Goal: Find contact information: Find contact information

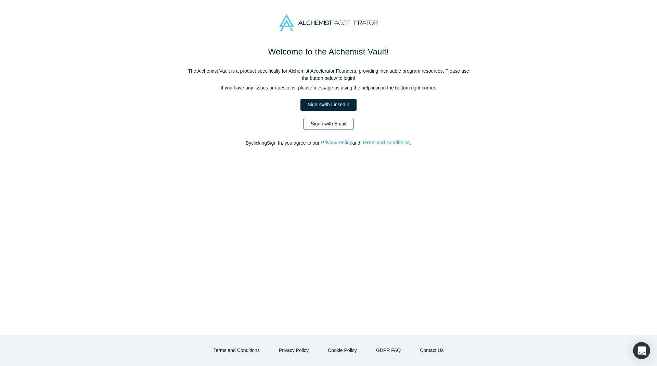
click at [327, 122] on link "Sign In with Email" at bounding box center [329, 124] width 50 height 12
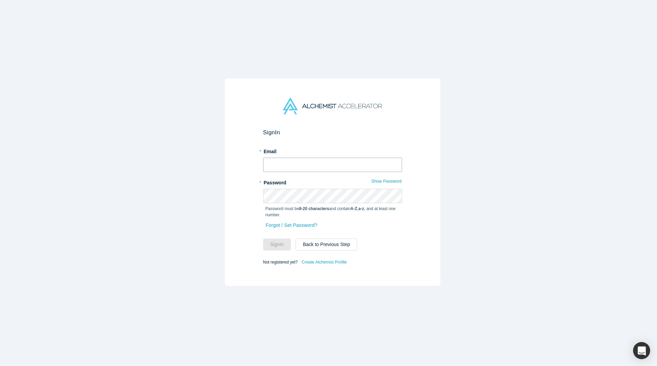
click at [307, 157] on input "text" at bounding box center [332, 164] width 139 height 14
type input "[PERSON_NAME][EMAIL_ADDRESS][DOMAIN_NAME]"
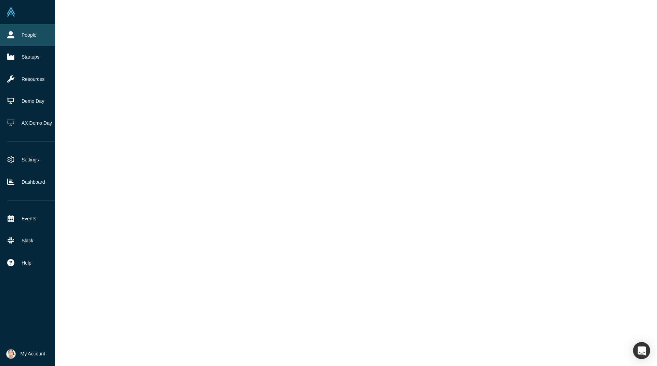
click at [13, 34] on icon at bounding box center [10, 34] width 7 height 7
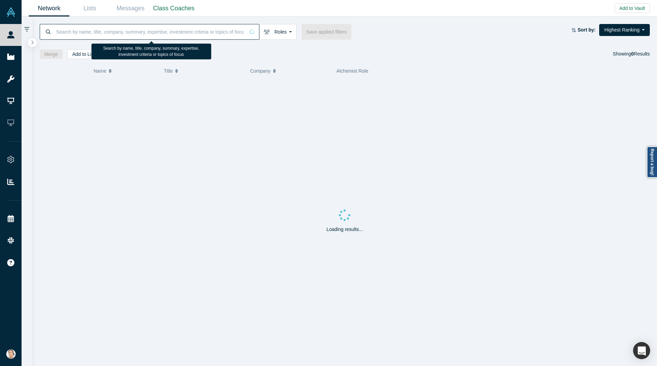
click at [188, 34] on input at bounding box center [149, 32] width 189 height 16
paste input "[PERSON_NAME]"
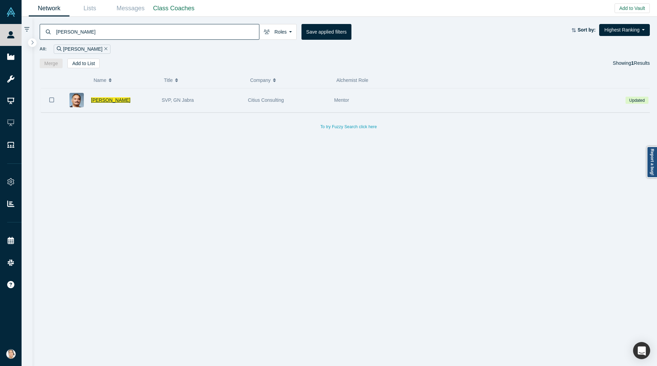
type input "[PERSON_NAME]"
click at [116, 101] on span "[PERSON_NAME]" at bounding box center [110, 99] width 39 height 5
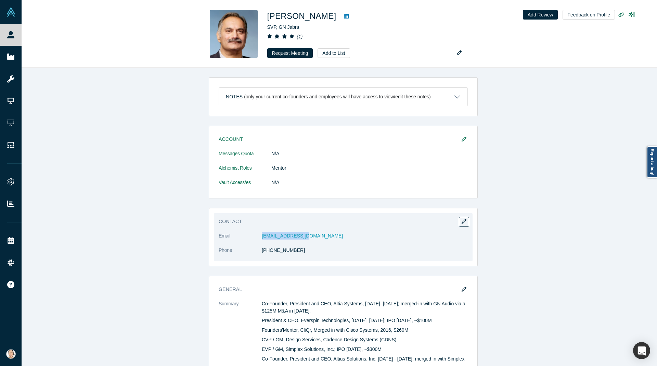
drag, startPoint x: 315, startPoint y: 234, endPoint x: 255, endPoint y: 237, distance: 59.3
click at [256, 237] on dl "Email [EMAIL_ADDRESS][DOMAIN_NAME] Phone [PHONE_NUMBER]" at bounding box center [343, 246] width 249 height 29
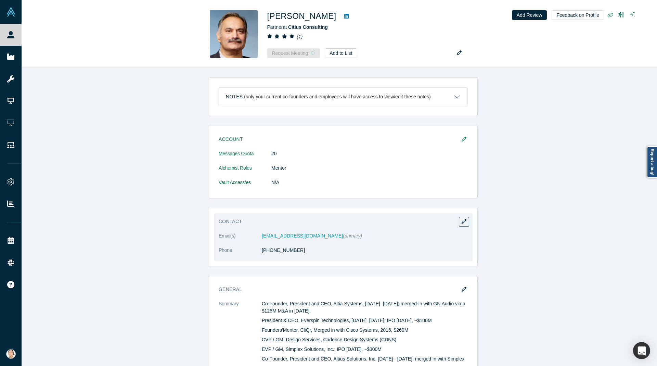
copy dl "[EMAIL_ADDRESS][DOMAIN_NAME]"
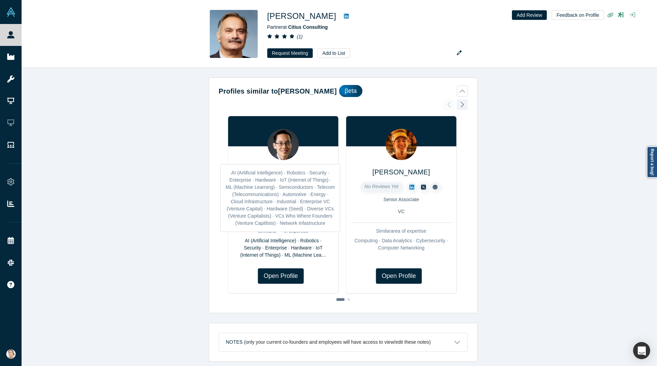
click at [286, 237] on div "( 2 ) Managing Partner VC · Mentor Similar area of expertise AI (Artificial Int…" at bounding box center [283, 220] width 101 height 77
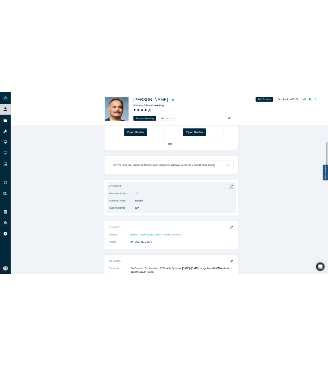
scroll to position [205, 0]
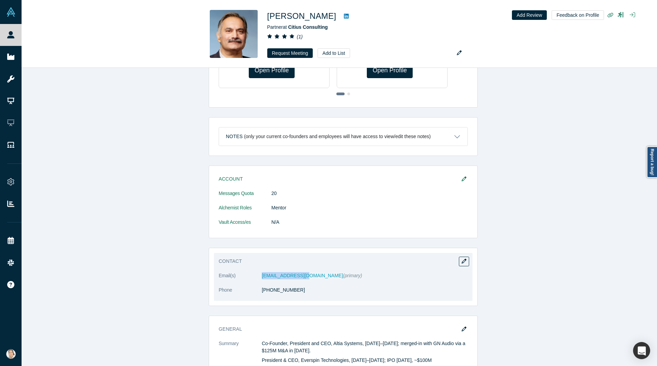
drag, startPoint x: 253, startPoint y: 273, endPoint x: 302, endPoint y: 277, distance: 49.1
click at [302, 277] on dl "Email(s) [EMAIL_ADDRESS][DOMAIN_NAME] (primary) Phone [PHONE_NUMBER]" at bounding box center [343, 286] width 249 height 29
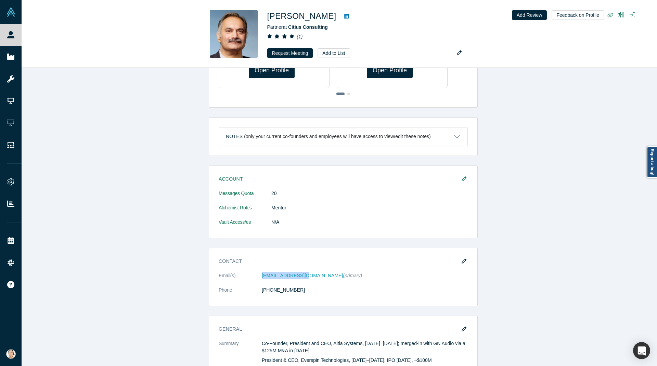
copy dl "[EMAIL_ADDRESS][DOMAIN_NAME]"
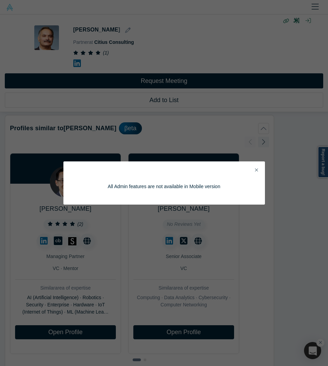
click at [257, 166] on button "Close" at bounding box center [256, 170] width 7 height 8
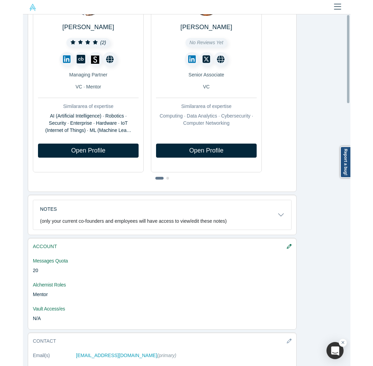
scroll to position [0, 0]
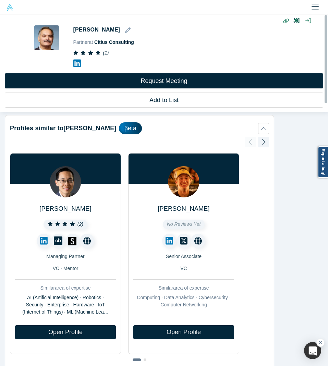
click at [73, 63] on icon at bounding box center [77, 64] width 8 height 8
